Goal: Transaction & Acquisition: Purchase product/service

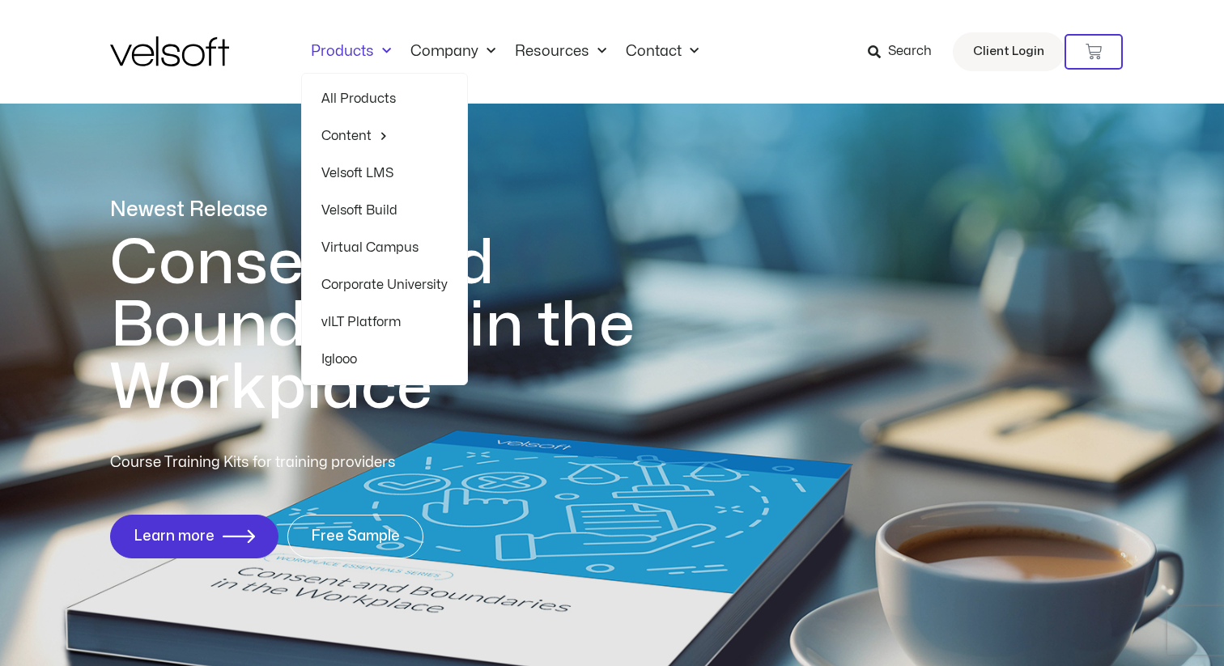
click at [376, 57] on span "Menu" at bounding box center [382, 51] width 17 height 27
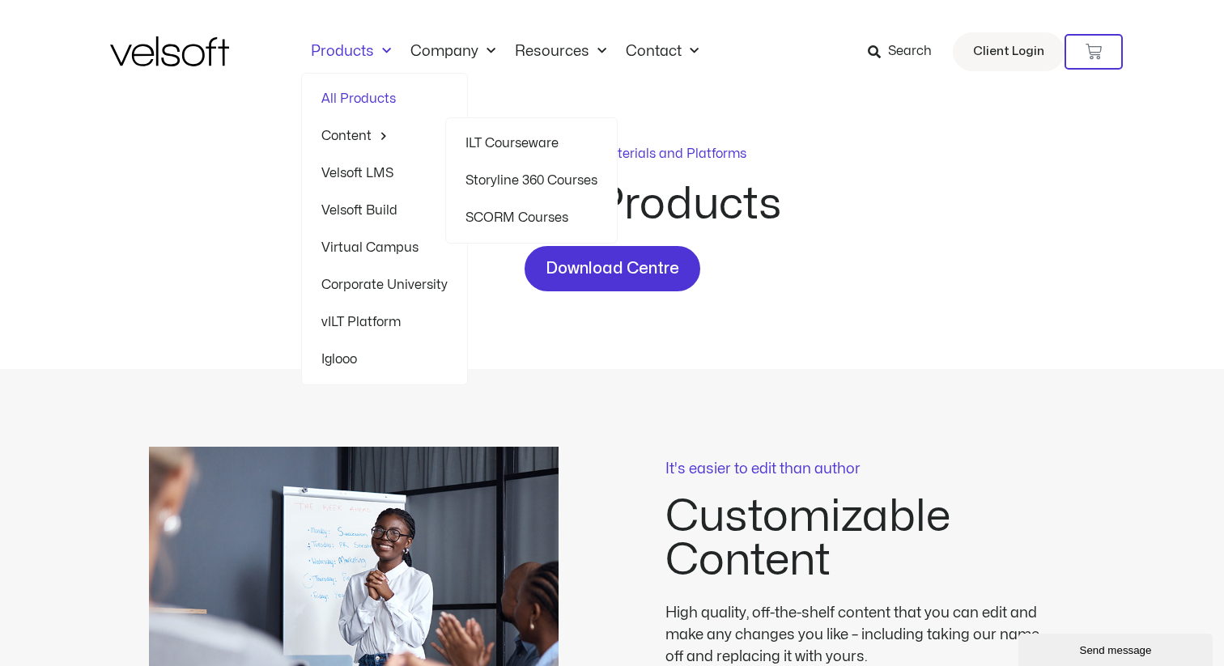
click at [336, 132] on link "Content" at bounding box center [384, 135] width 126 height 37
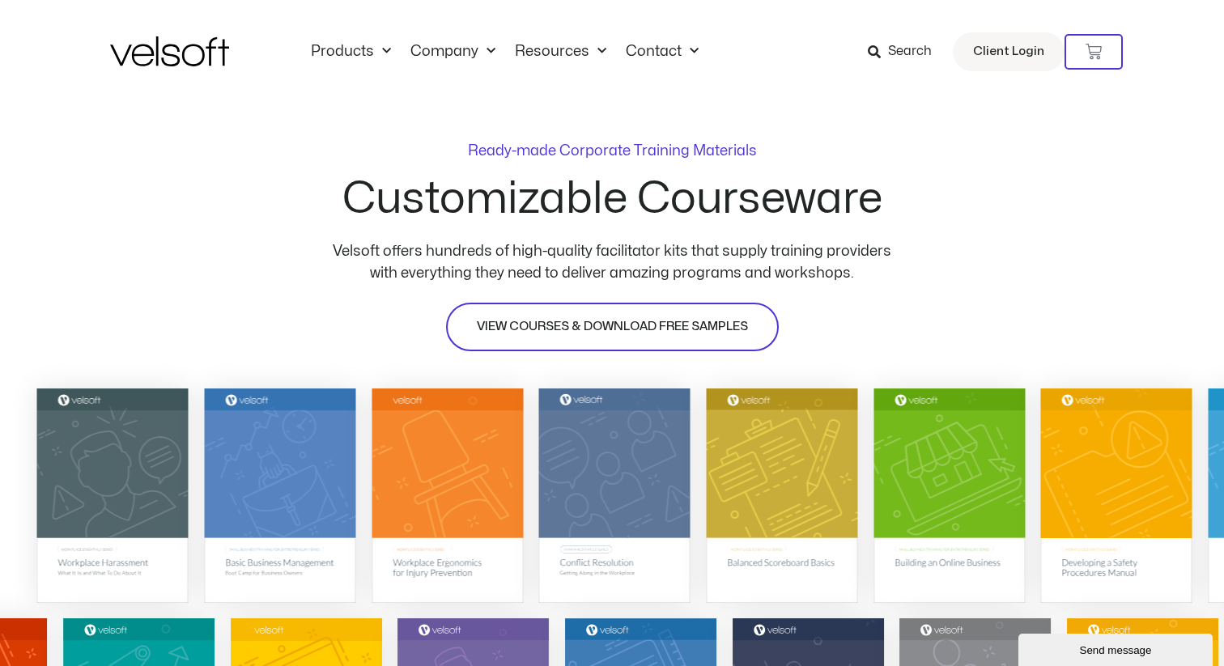
click at [675, 325] on span "VIEW COURSES & DOWNLOAD FREE SAMPLES" at bounding box center [612, 326] width 271 height 19
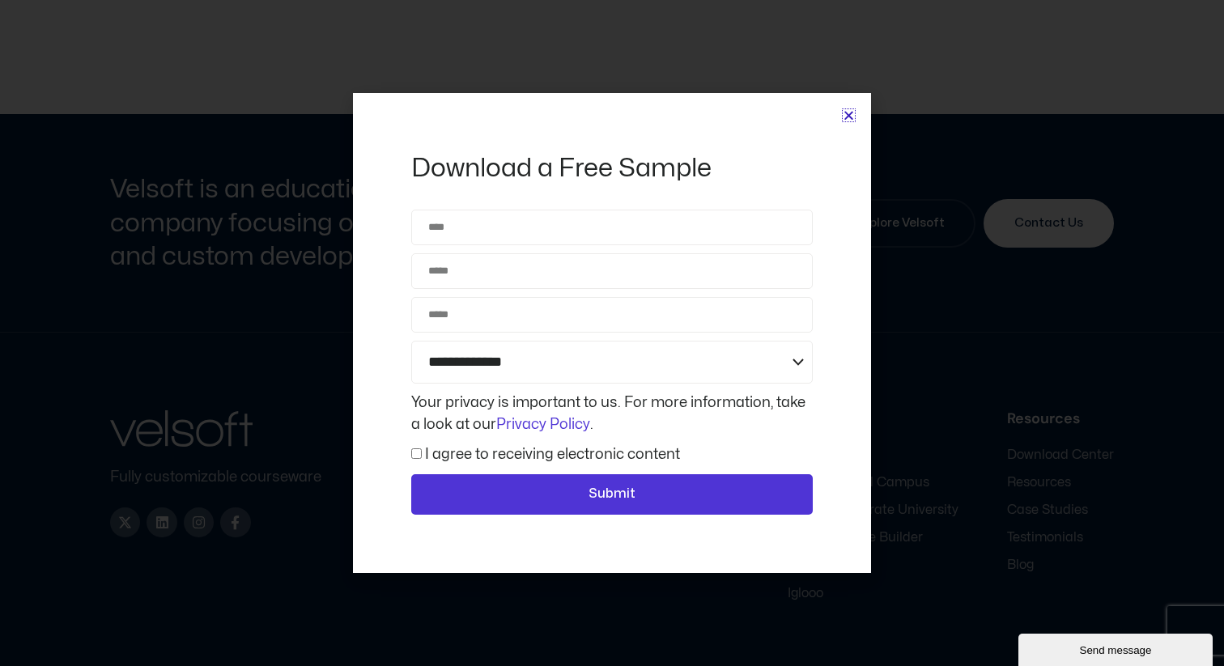
scroll to position [7546, 0]
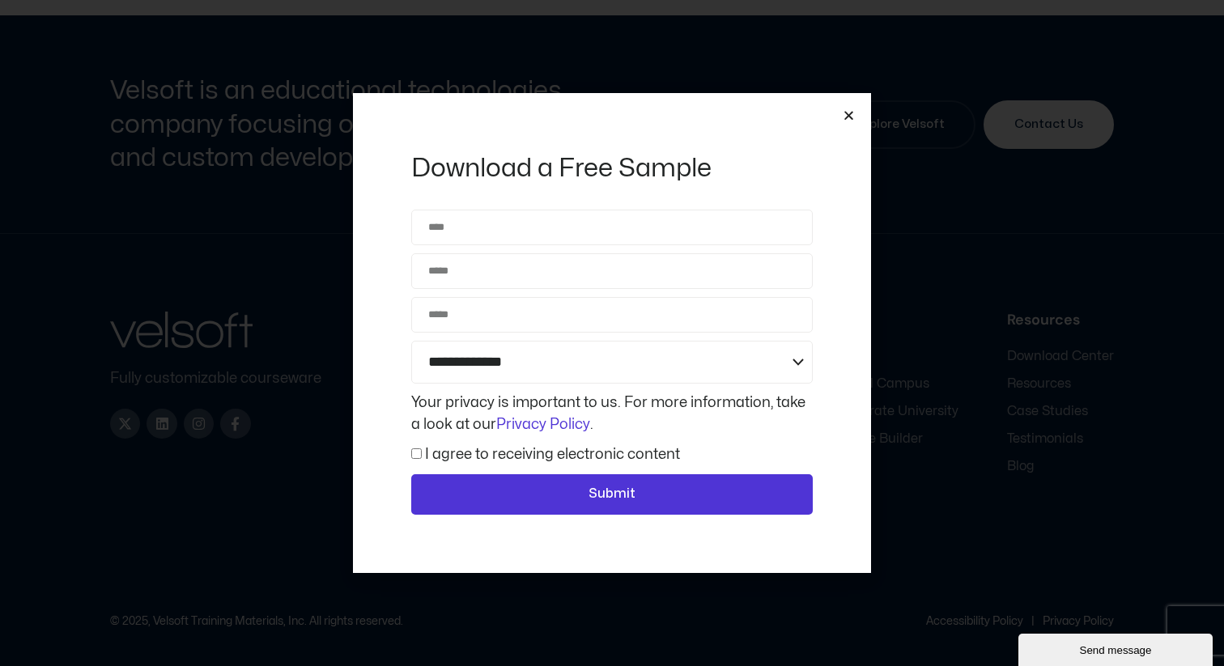
click at [848, 116] on icon "Close" at bounding box center [849, 115] width 12 height 12
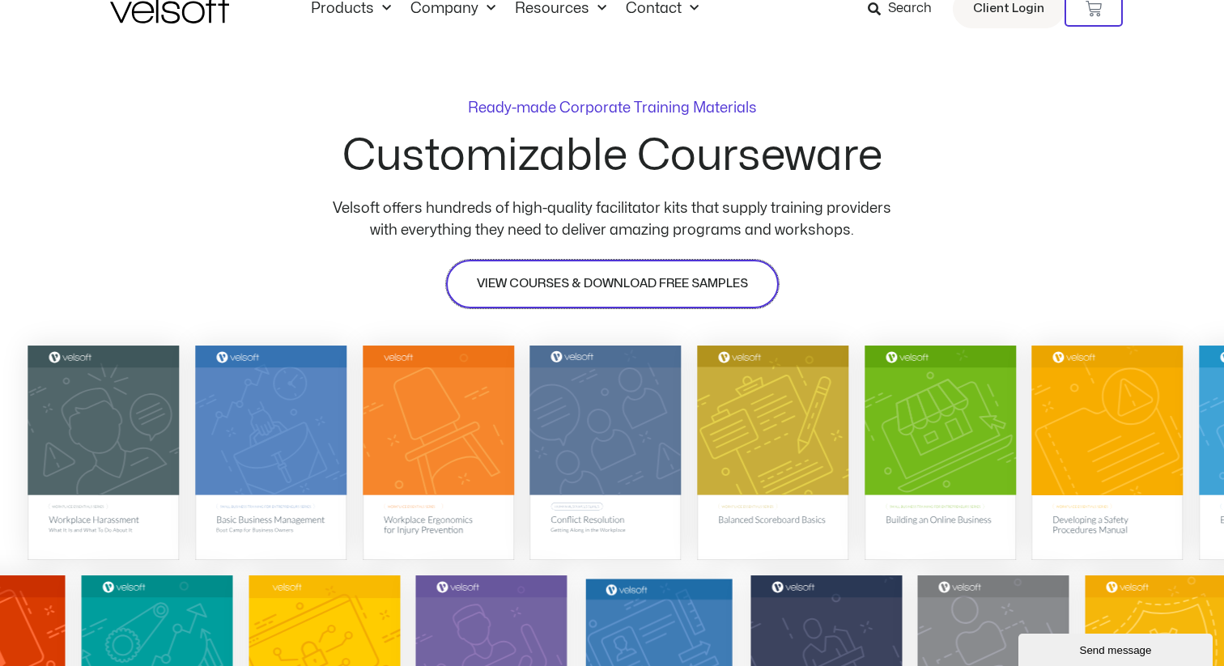
scroll to position [0, 0]
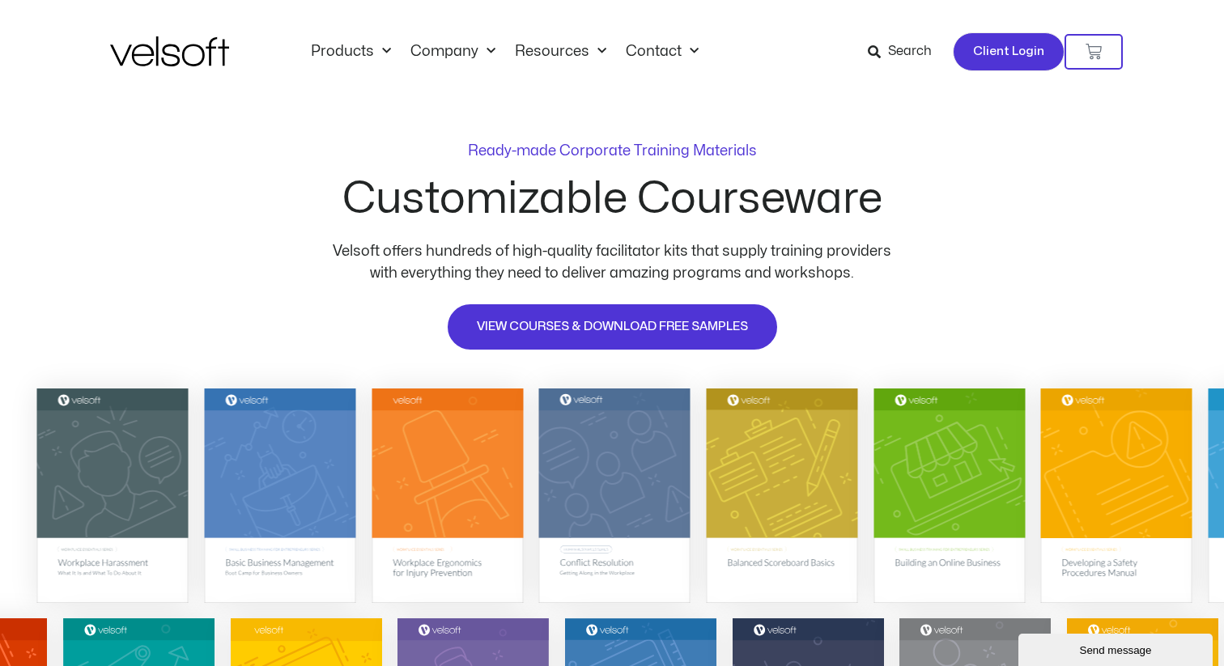
click at [982, 49] on span "Client Login" at bounding box center [1008, 51] width 71 height 21
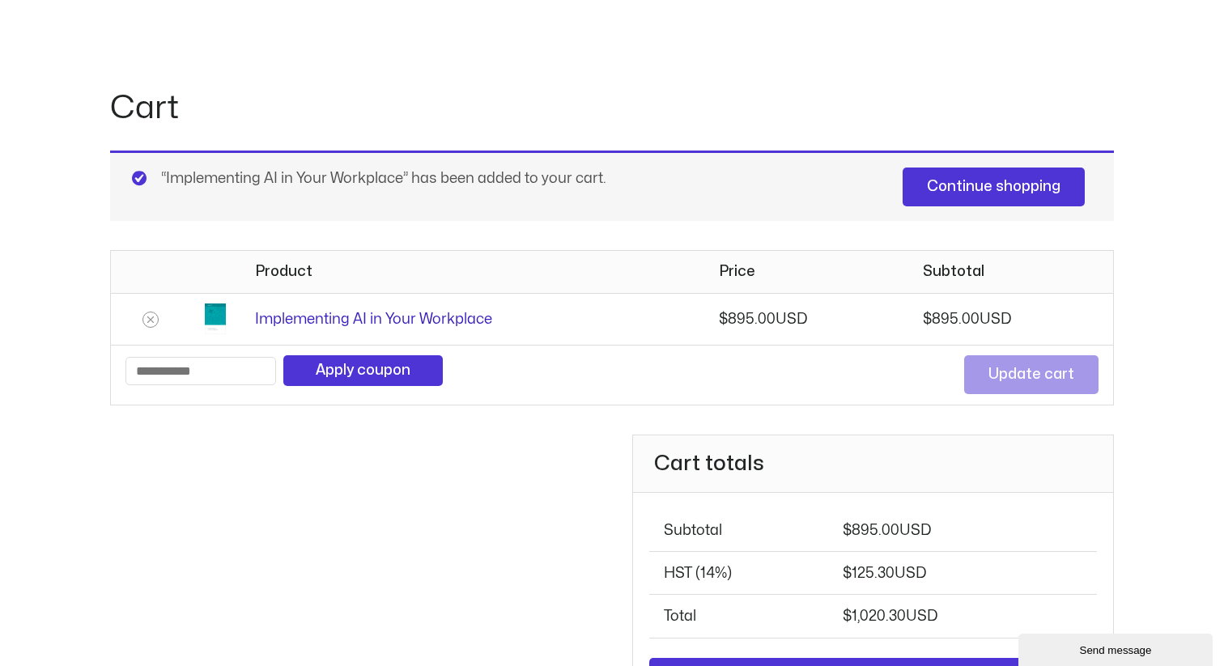
click at [415, 322] on link "Implementing AI in Your Workplace" at bounding box center [373, 320] width 237 height 14
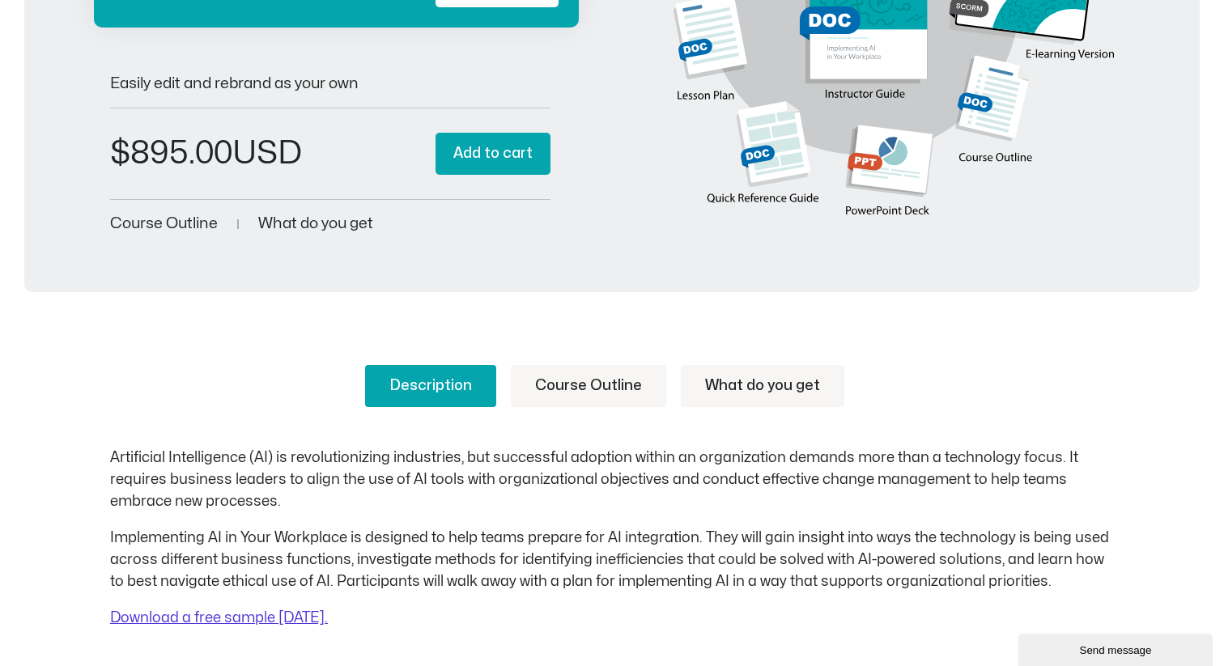
scroll to position [348, 0]
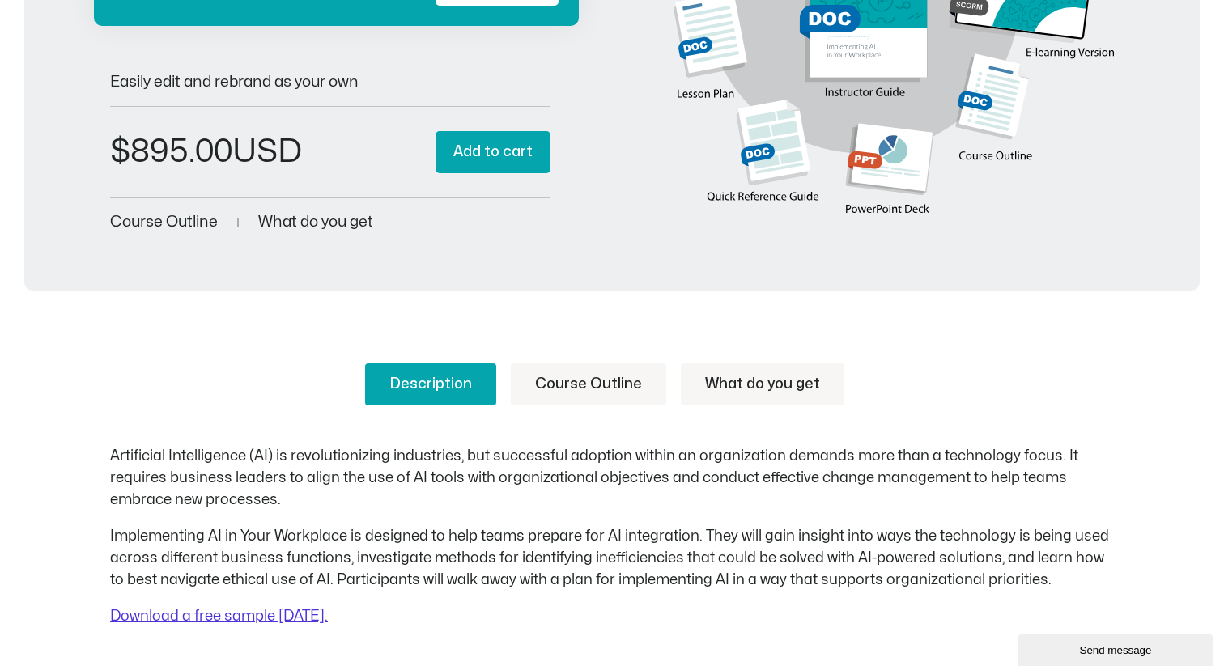
click at [598, 387] on link "Course Outline" at bounding box center [588, 385] width 155 height 42
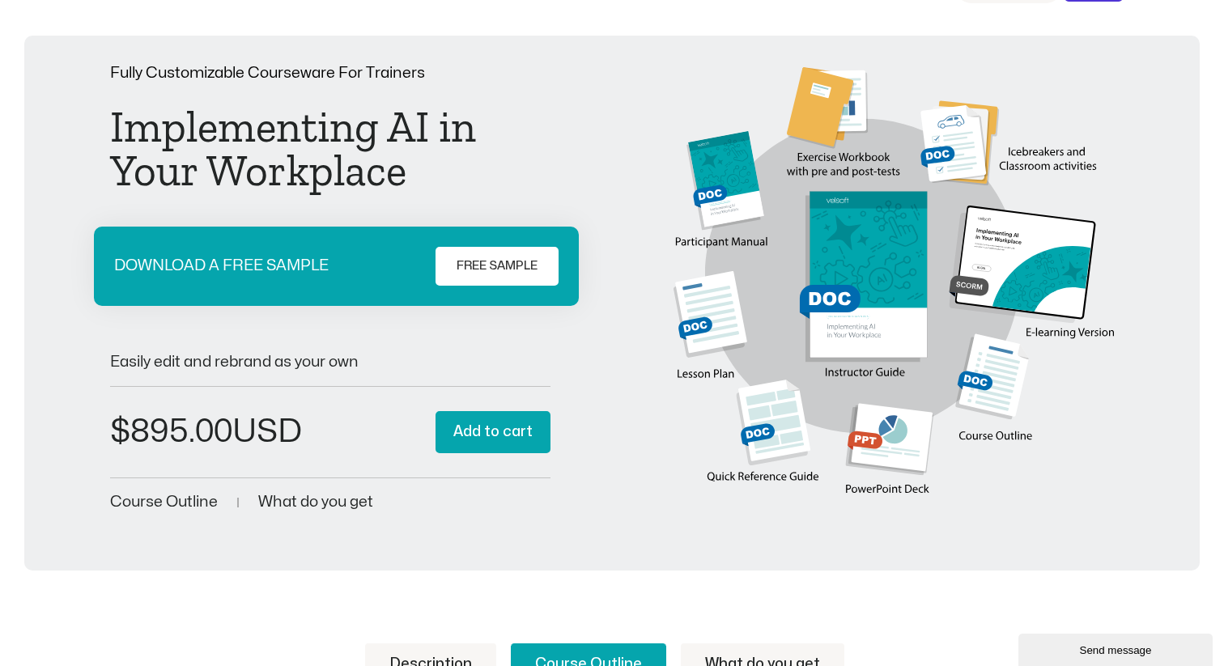
scroll to position [0, 0]
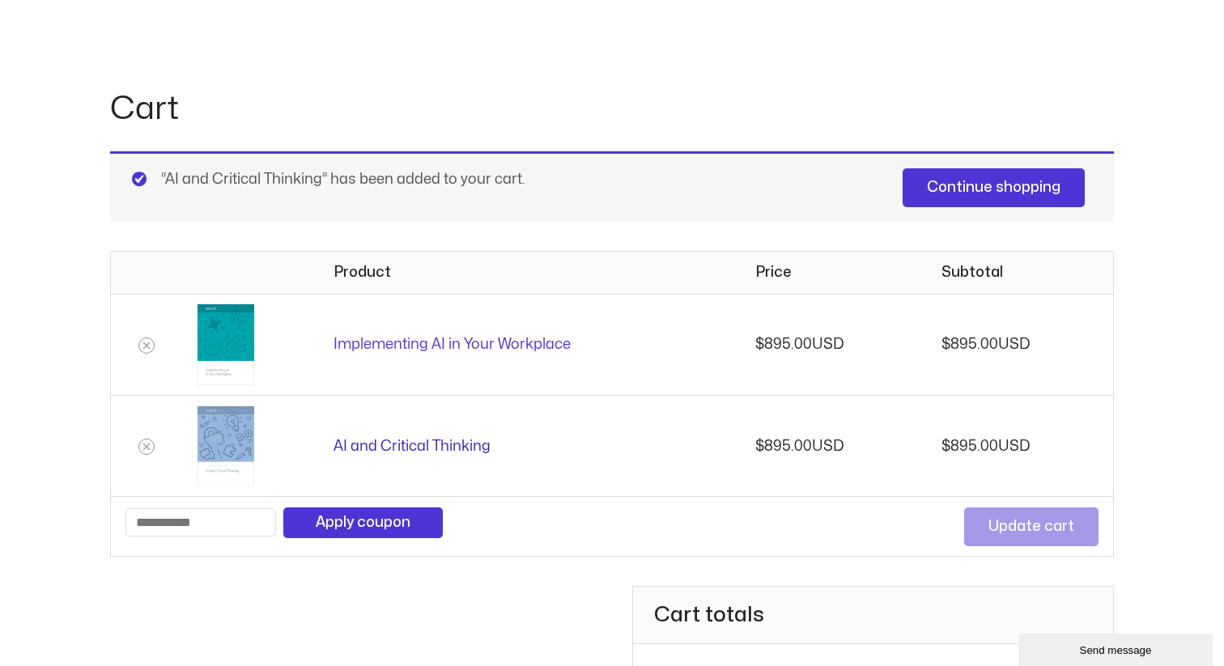
click at [449, 448] on link "AI and Critical Thinking" at bounding box center [412, 447] width 157 height 14
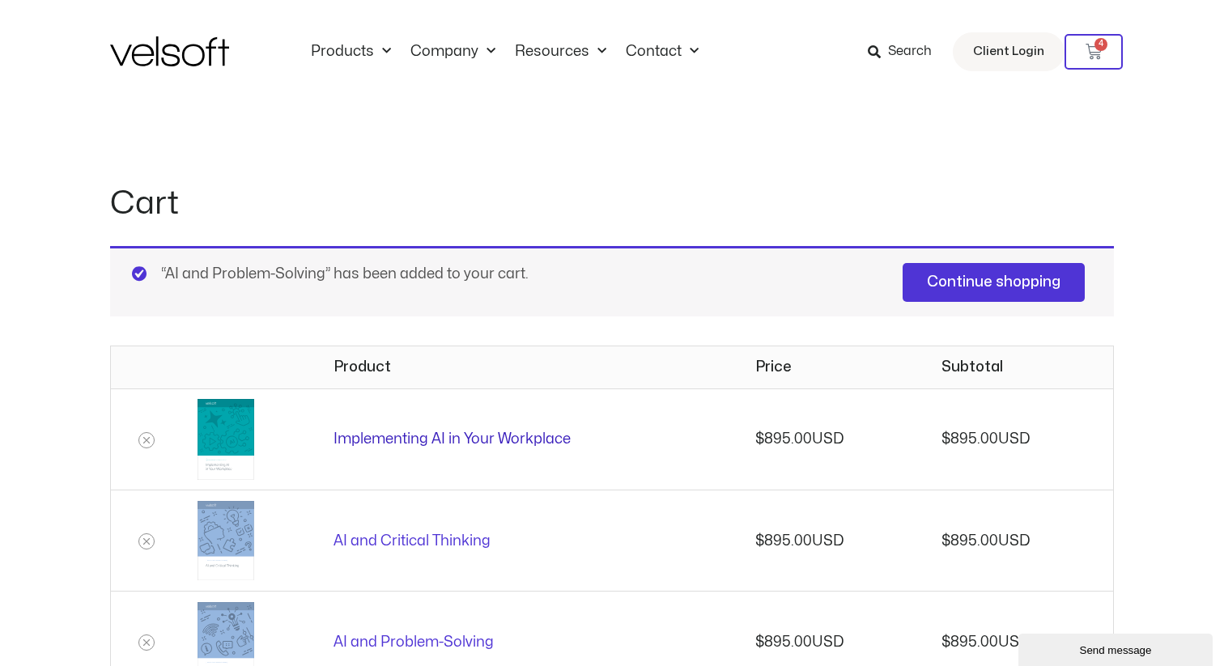
click at [509, 436] on link "Implementing AI in Your Workplace" at bounding box center [452, 439] width 237 height 14
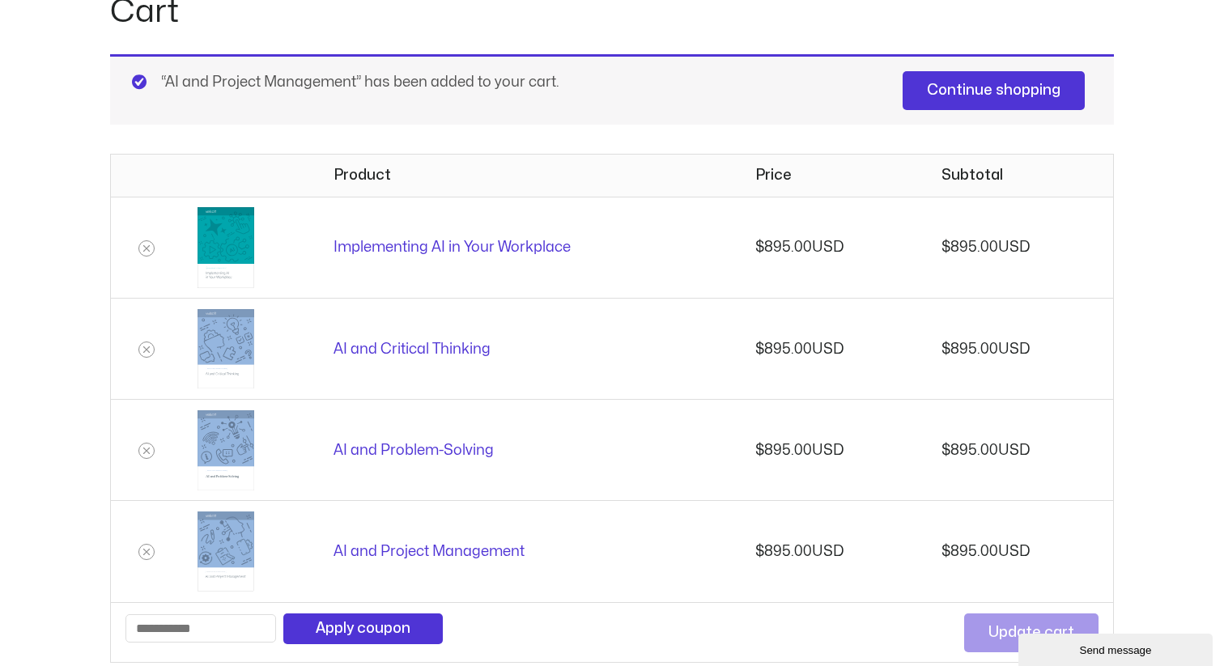
scroll to position [193, 0]
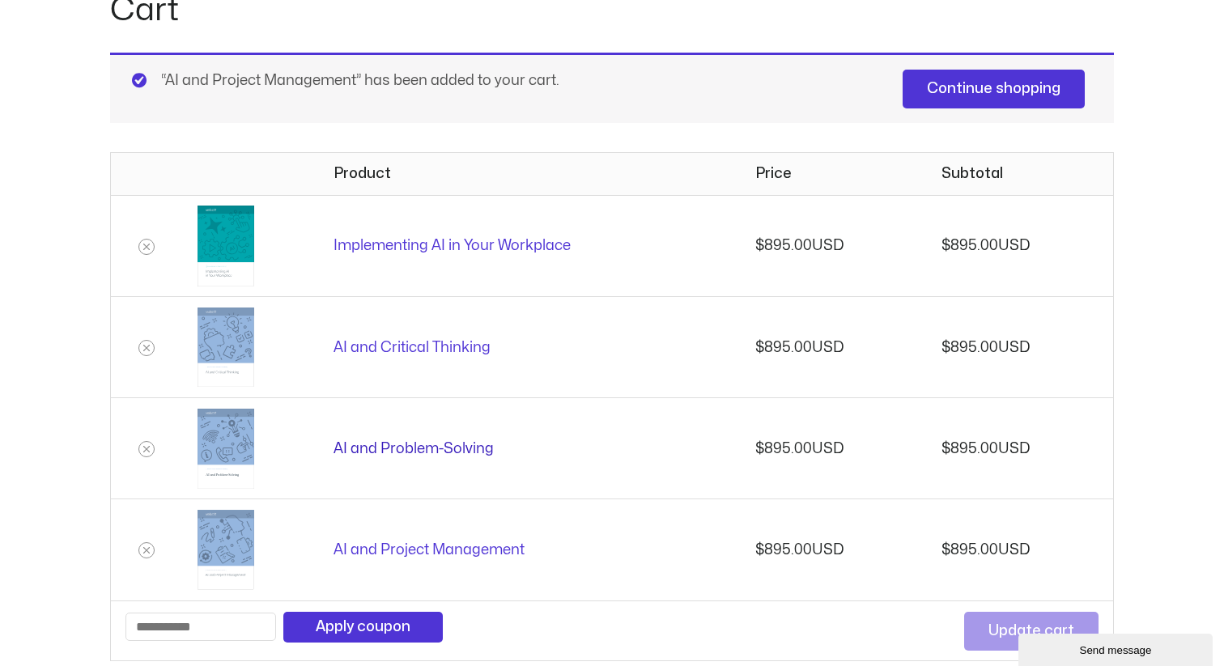
click at [449, 448] on link "AI and Problem-Solving" at bounding box center [414, 449] width 160 height 14
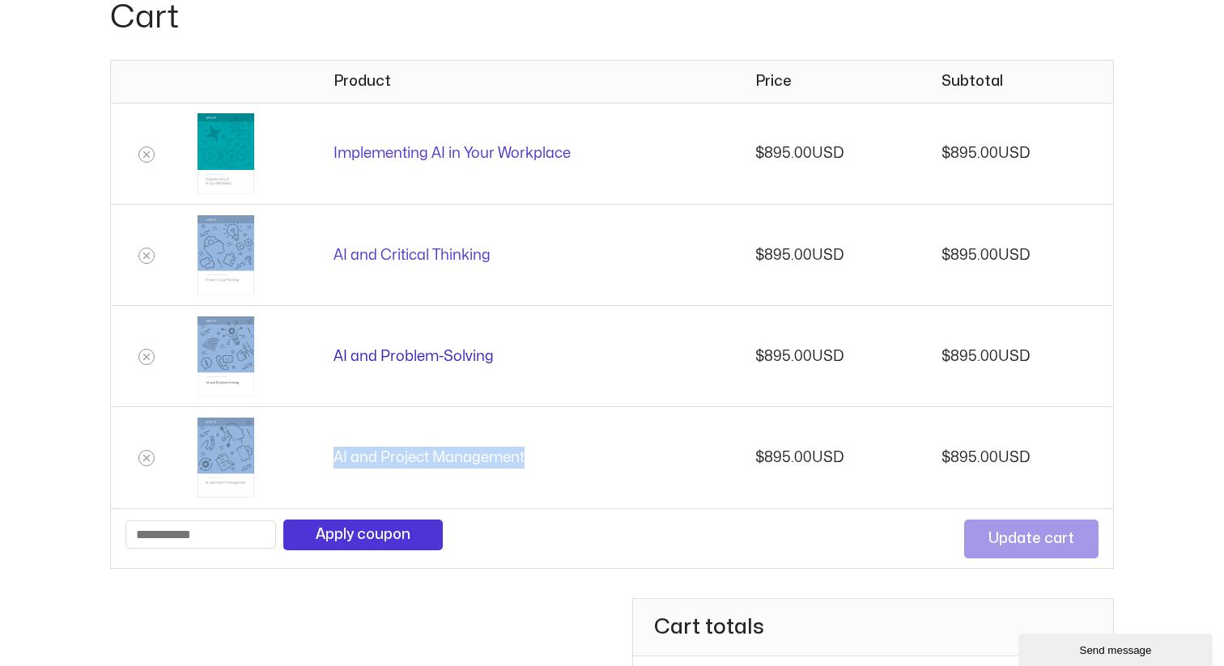
click at [440, 352] on link "AI and Problem-Solving" at bounding box center [414, 357] width 160 height 14
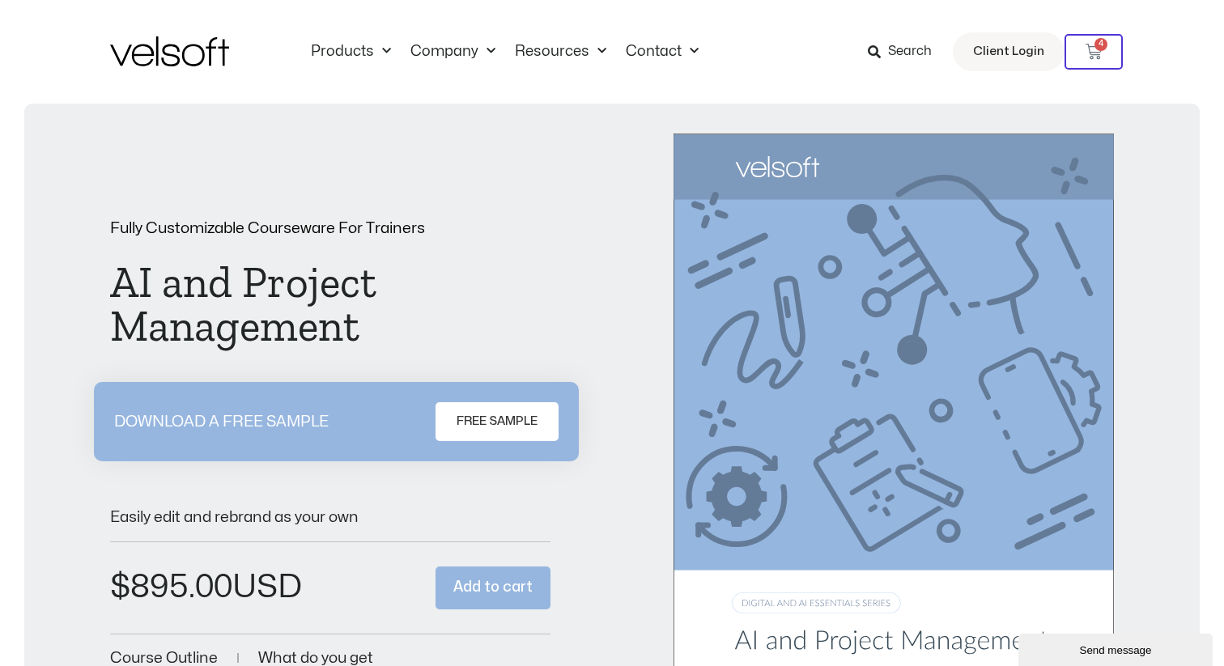
scroll to position [1, 0]
click at [606, 449] on div "Fully Customizable Courseware For Trainers AI and Project Management DOWNLOAD A…" at bounding box center [612, 445] width 1004 height 625
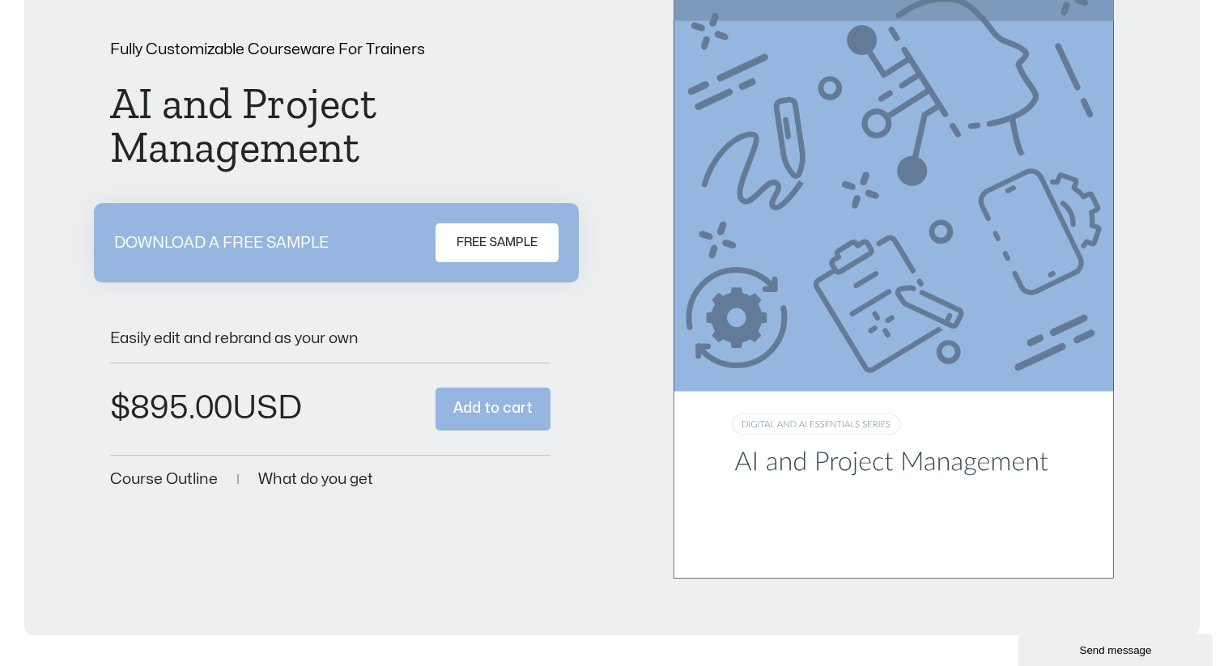
scroll to position [0, 0]
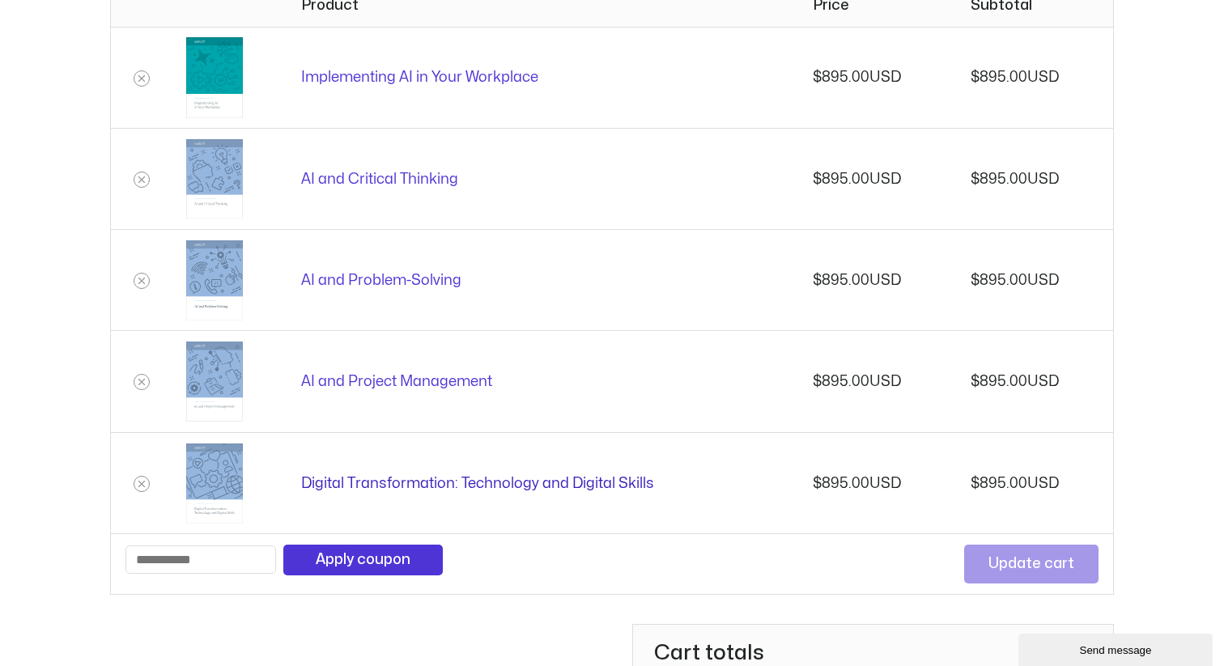
scroll to position [395, 0]
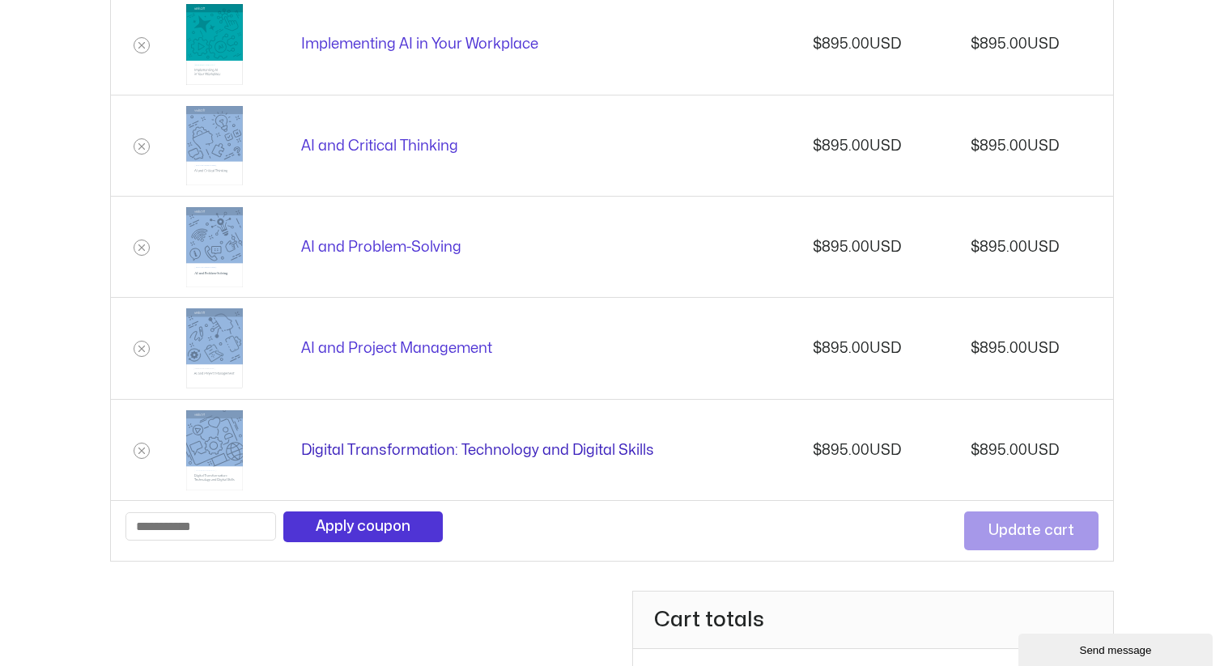
click at [590, 444] on link "Digital Transformation: Technology and Digital Skills" at bounding box center [477, 451] width 353 height 14
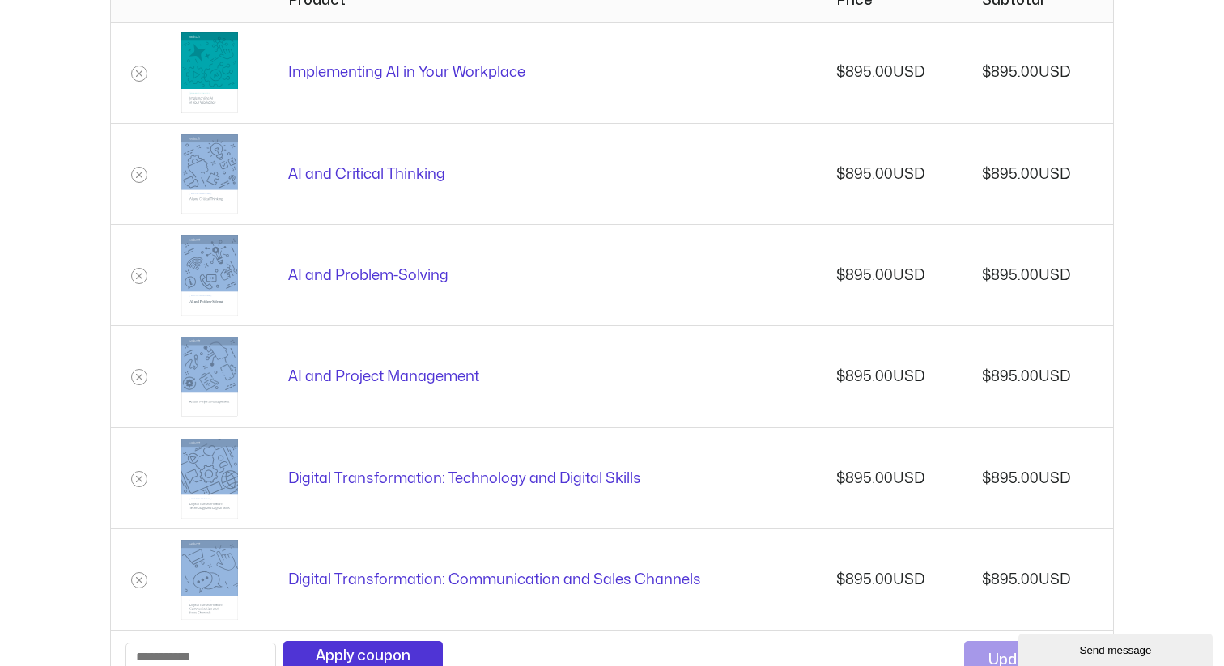
scroll to position [440, 0]
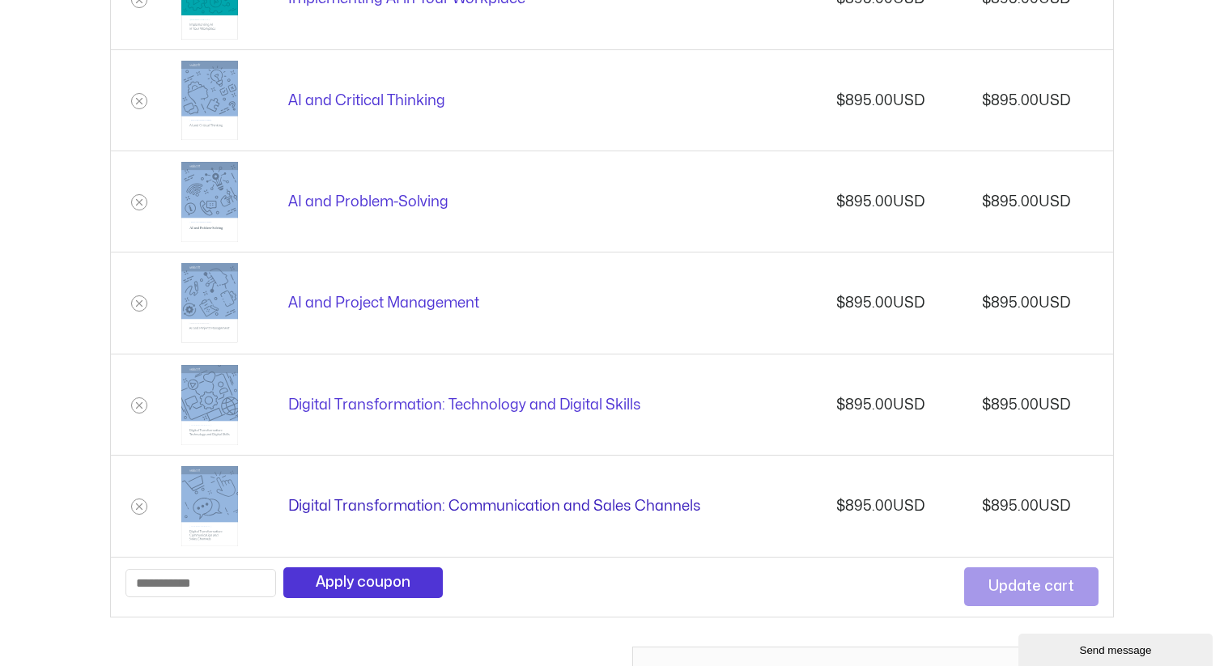
click at [494, 505] on link "Digital Transformation: Communication and Sales Channels" at bounding box center [494, 507] width 413 height 14
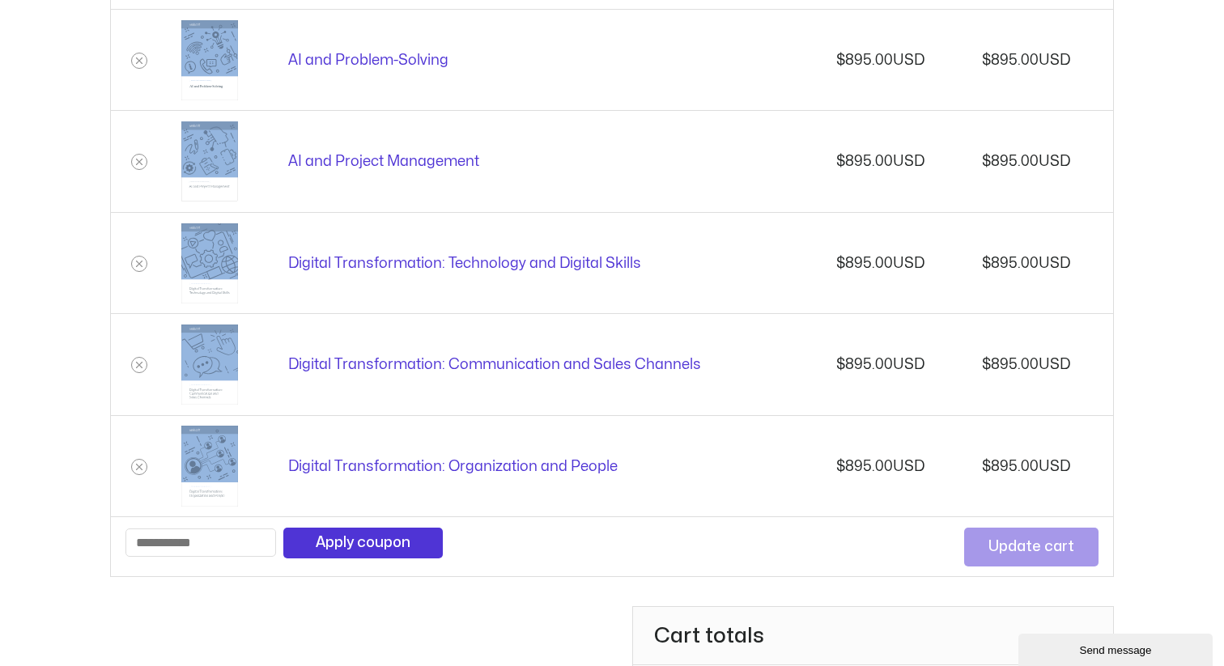
scroll to position [591, 0]
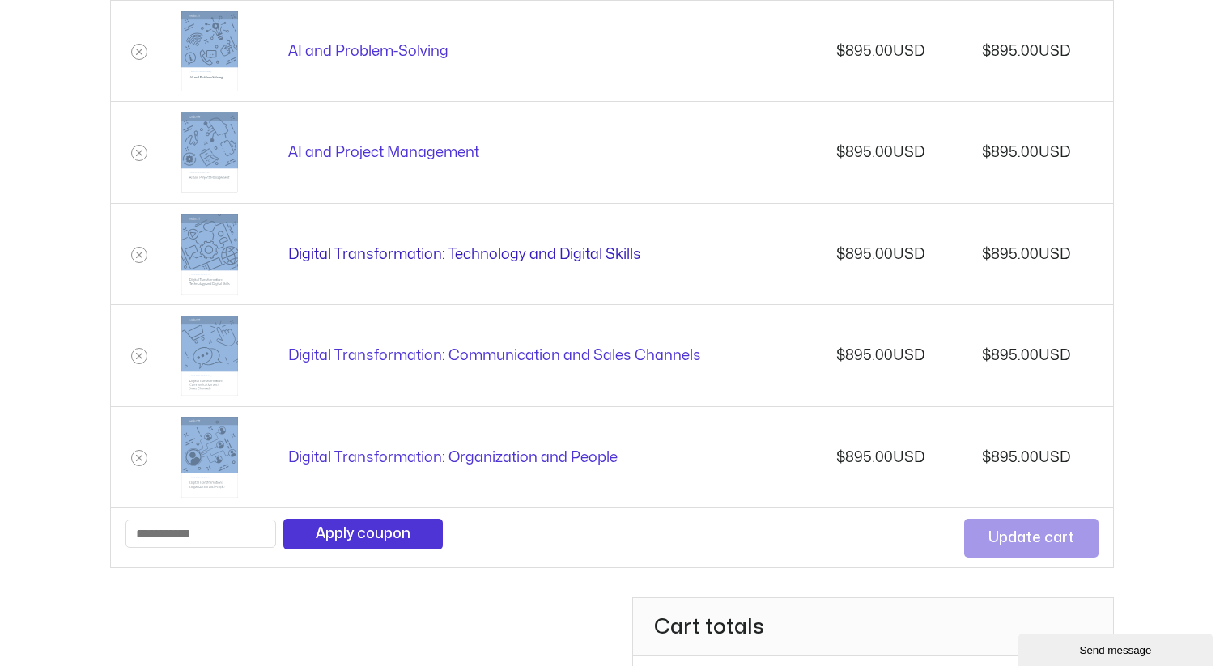
click at [532, 250] on link "Digital Transformation: Technology and Digital Skills" at bounding box center [464, 255] width 353 height 14
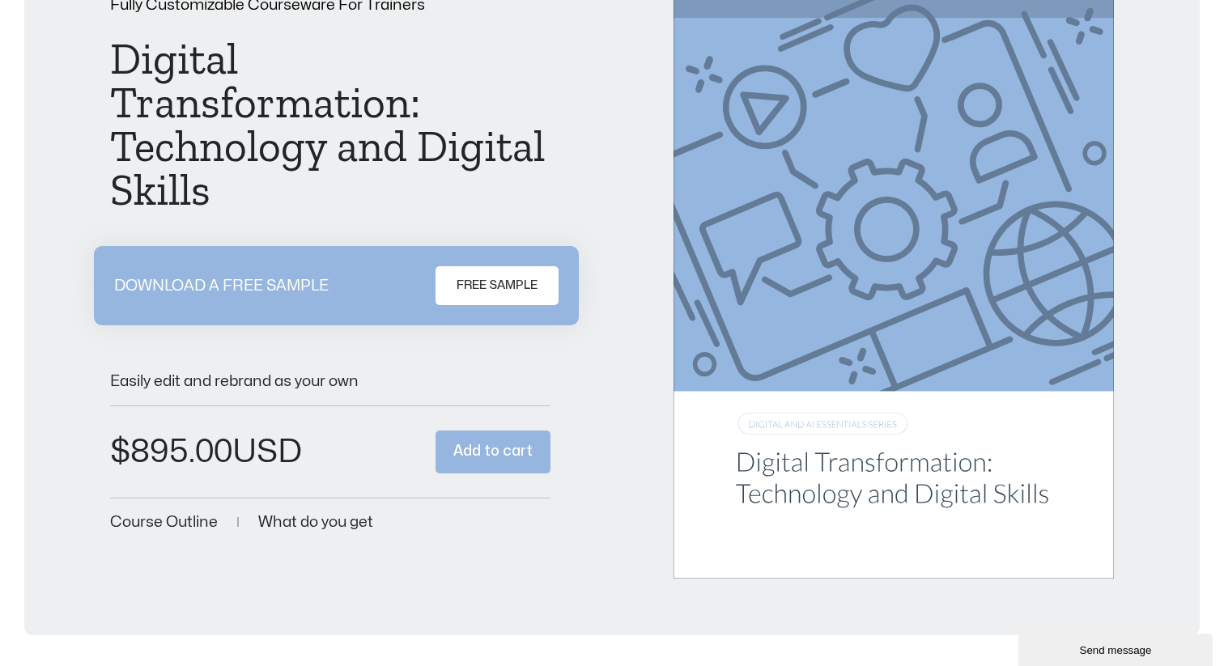
scroll to position [66, 0]
